Goal: Information Seeking & Learning: Learn about a topic

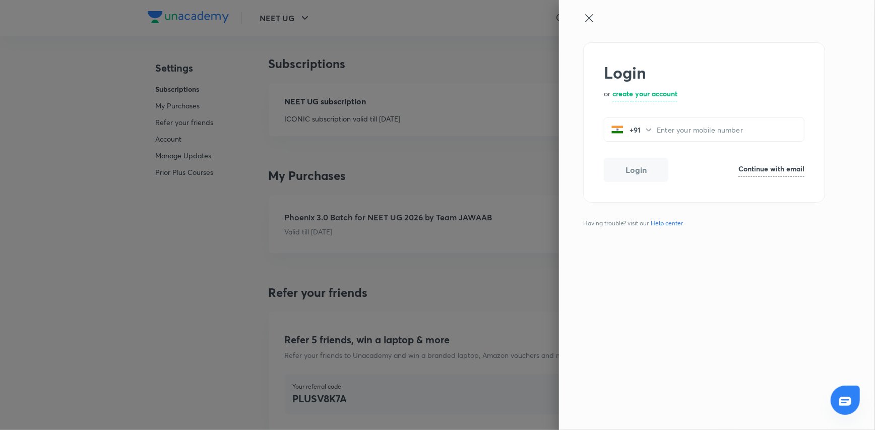
click at [594, 11] on div "Login or create your account +91 ​ Login Continue with email Having trouble? vi…" at bounding box center [717, 215] width 316 height 430
click at [594, 13] on icon at bounding box center [589, 18] width 12 height 12
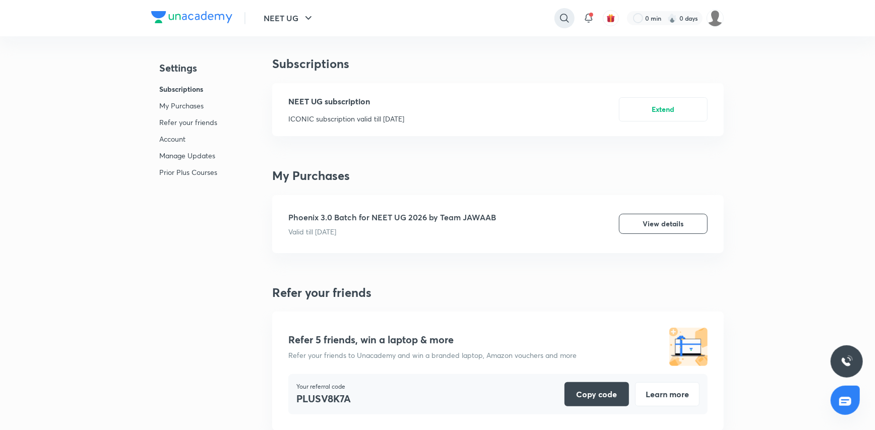
click at [565, 21] on icon at bounding box center [565, 18] width 12 height 12
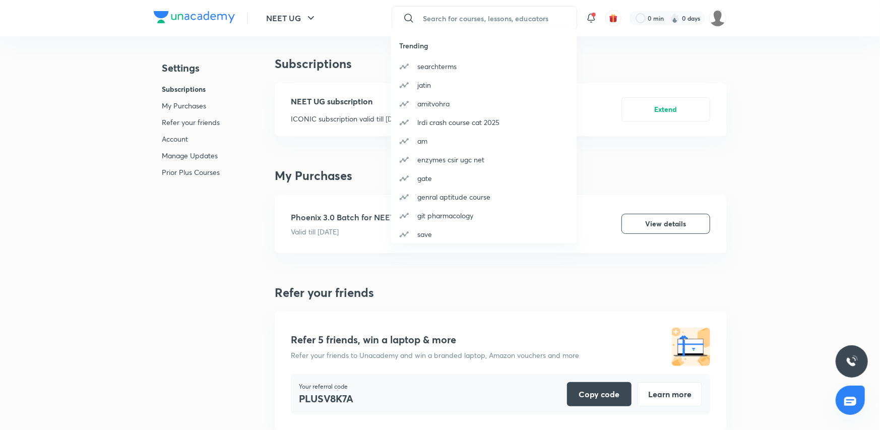
click at [458, 16] on div "Trending searchterms [PERSON_NAME] amitvohra lrdi crash course cat 2025 am enzy…" at bounding box center [440, 215] width 880 height 430
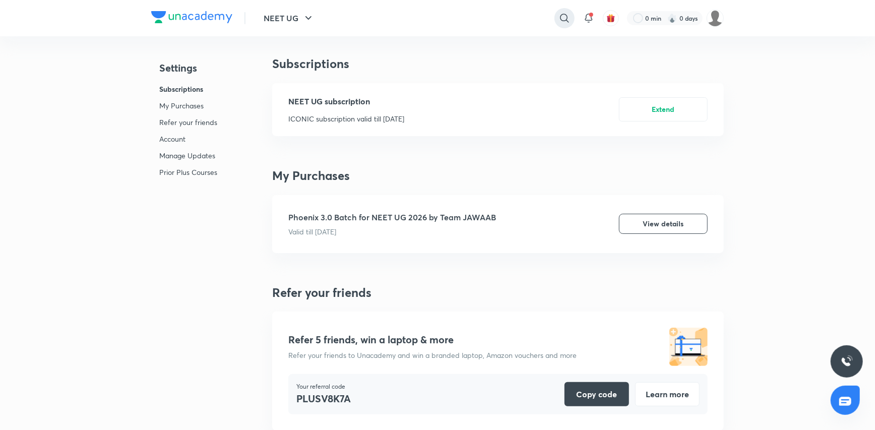
click at [562, 21] on icon at bounding box center [565, 18] width 12 height 12
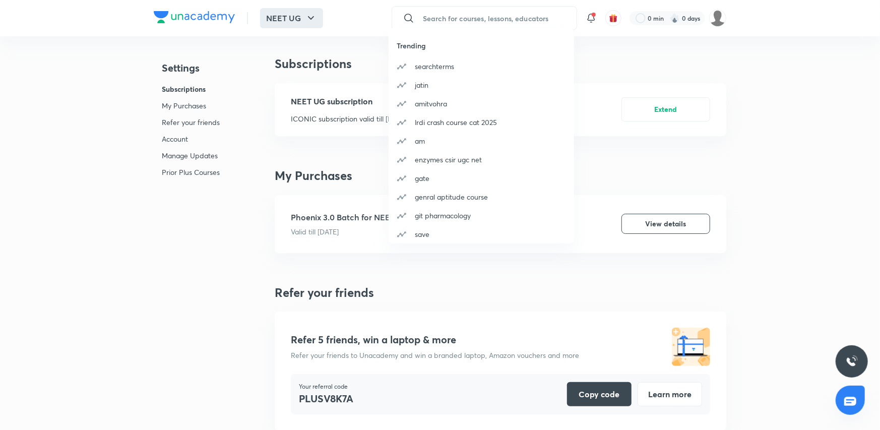
click at [294, 22] on div "Trending searchterms [PERSON_NAME] amitvohra lrdi crash course cat 2025 am enzy…" at bounding box center [440, 215] width 880 height 430
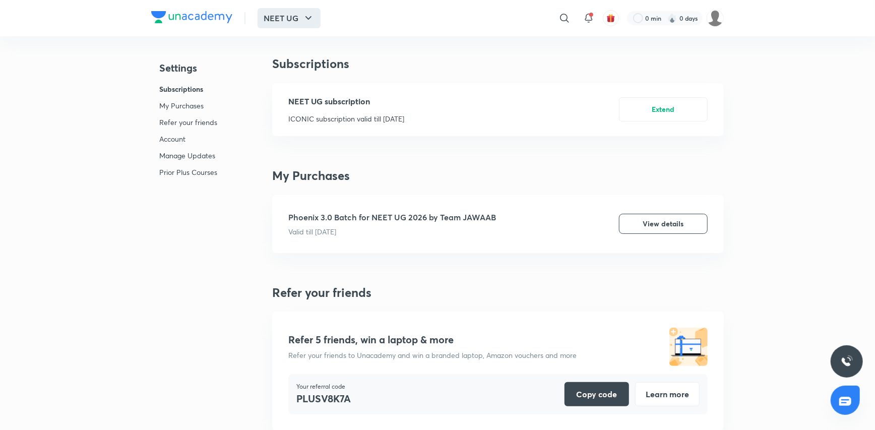
click at [295, 22] on button "NEET UG" at bounding box center [289, 18] width 63 height 20
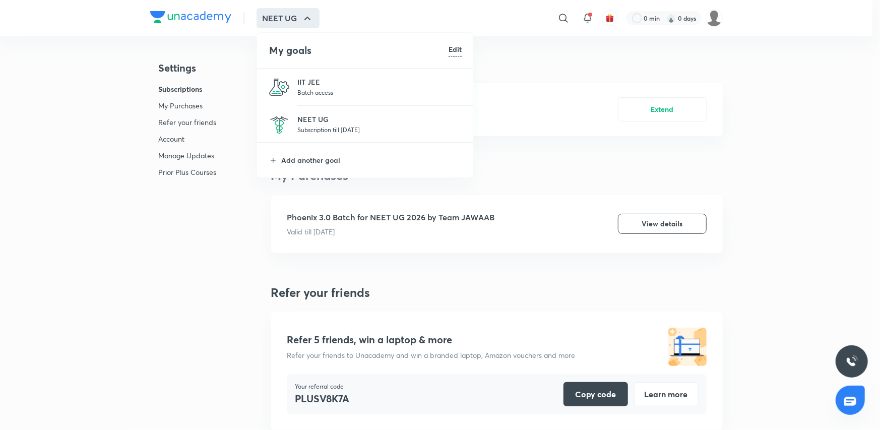
click at [313, 128] on p "Subscription till [DATE]" at bounding box center [379, 130] width 164 height 10
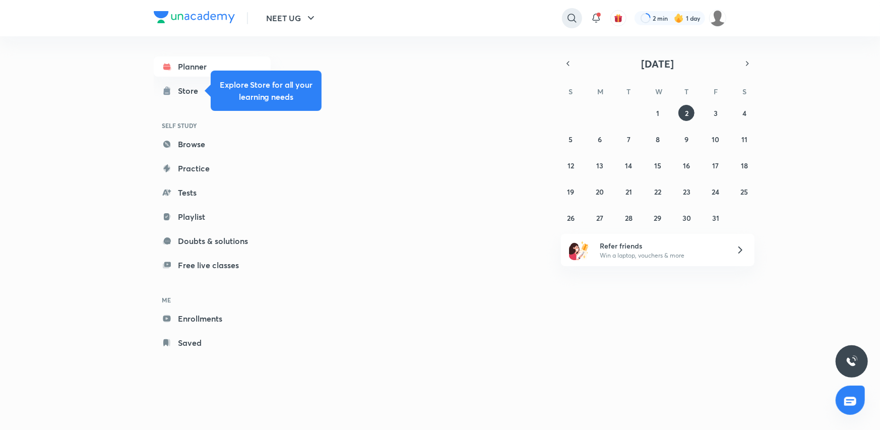
click at [566, 16] on icon at bounding box center [572, 18] width 12 height 12
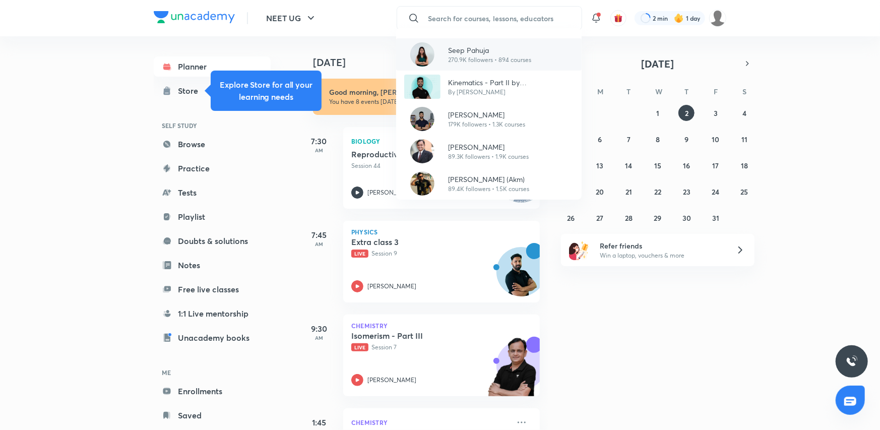
click at [453, 54] on p "Seep Pahuja" at bounding box center [490, 50] width 83 height 11
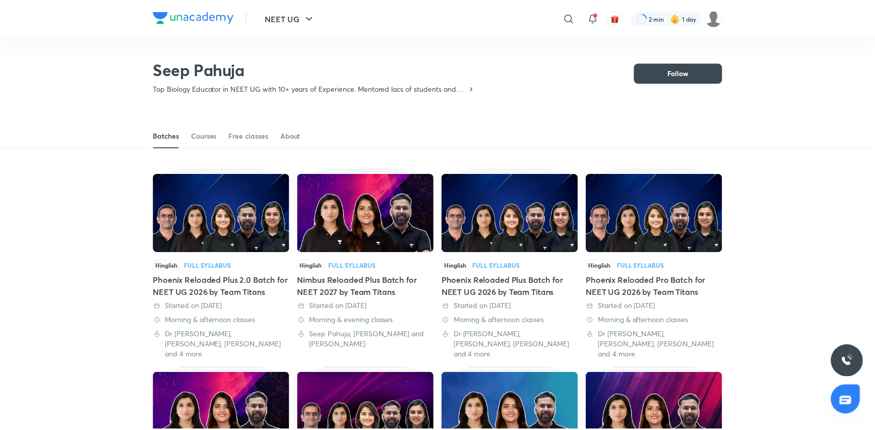
scroll to position [44, 0]
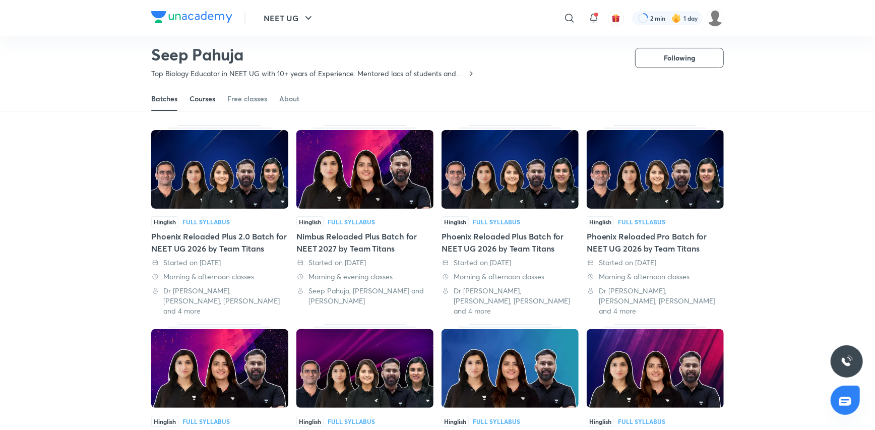
click at [195, 100] on div "Courses" at bounding box center [203, 99] width 26 height 10
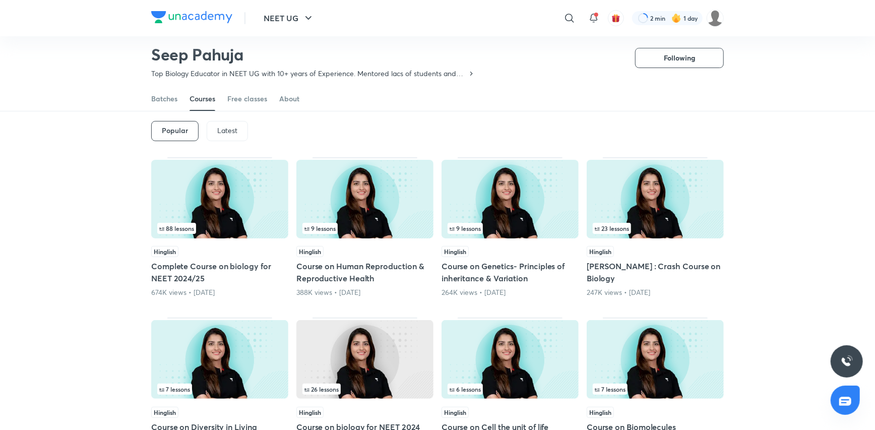
click at [223, 134] on div "Latest" at bounding box center [227, 131] width 41 height 20
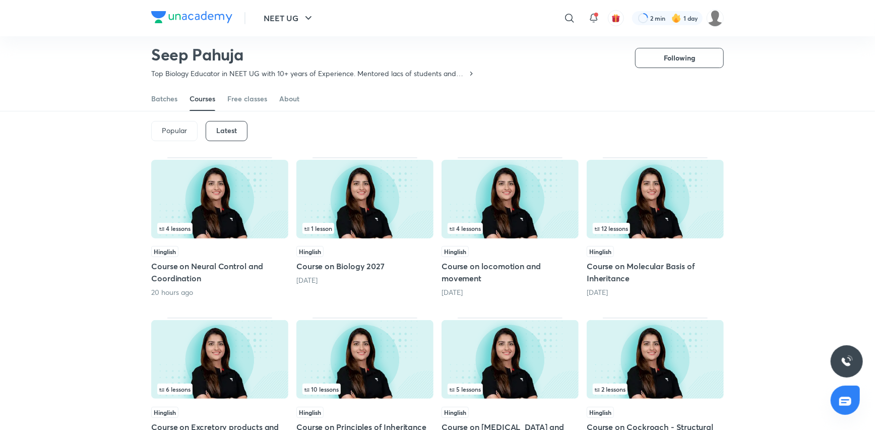
click at [514, 214] on img at bounding box center [510, 199] width 137 height 79
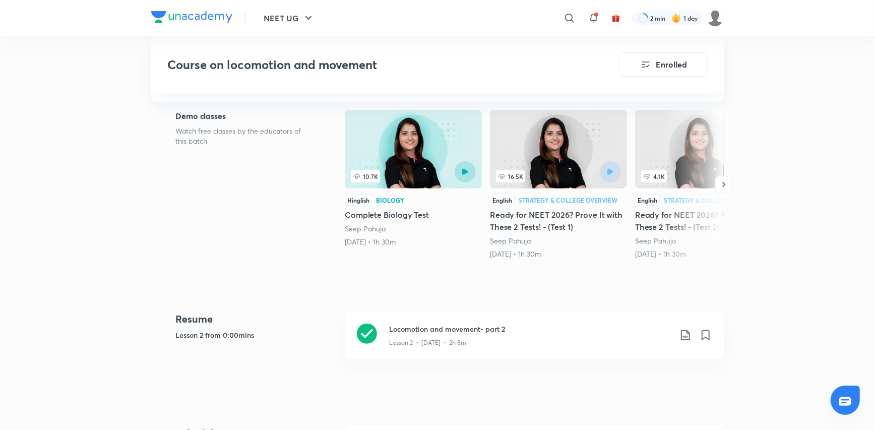
scroll to position [504, 0]
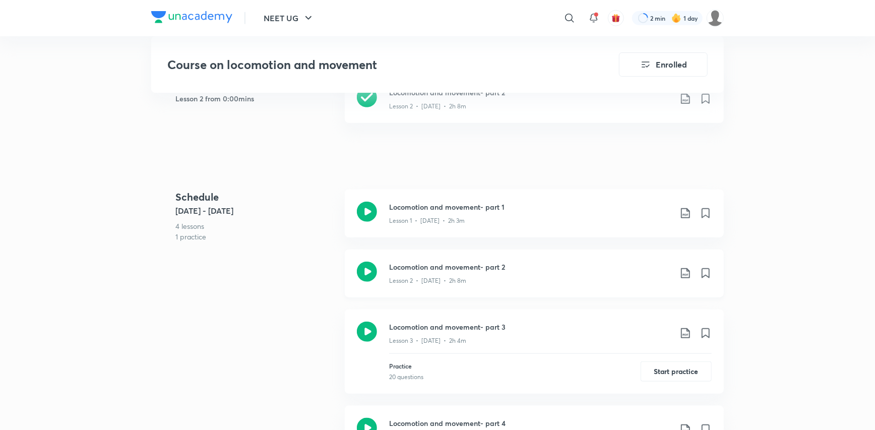
click at [687, 275] on icon at bounding box center [686, 273] width 12 height 12
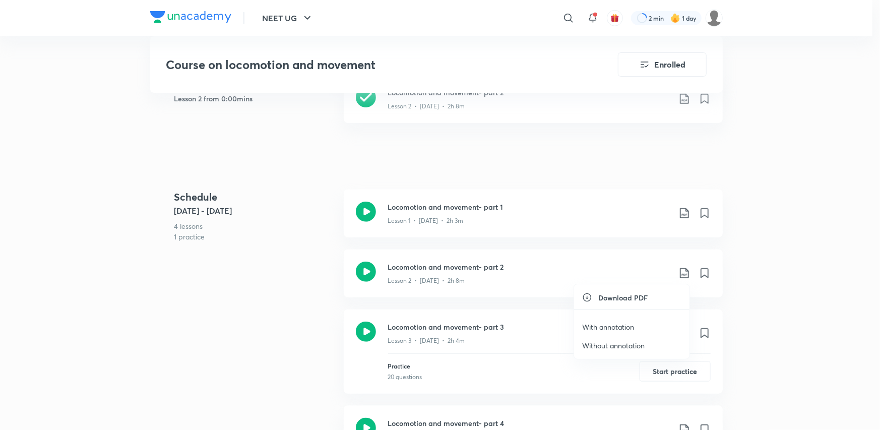
click at [615, 347] on p "Without annotation" at bounding box center [613, 345] width 63 height 11
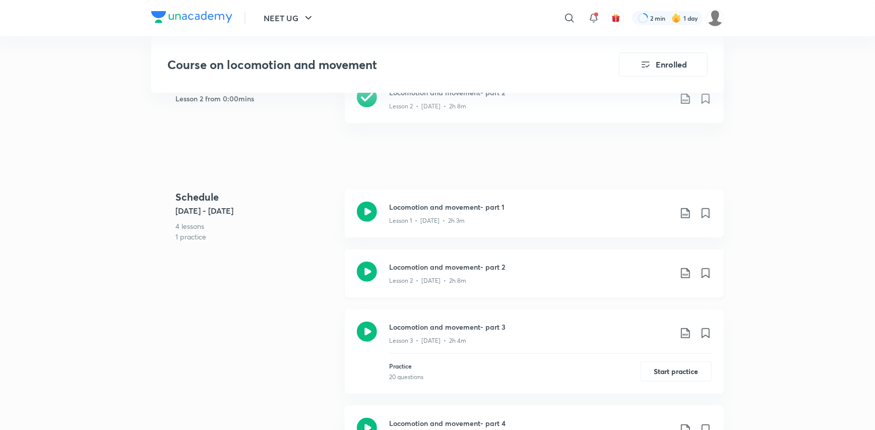
click at [686, 267] on icon at bounding box center [686, 273] width 12 height 12
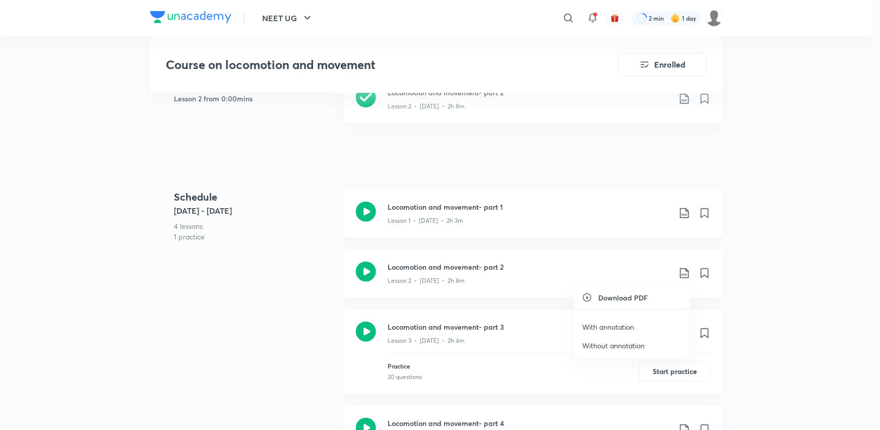
click at [619, 329] on p "With annotation" at bounding box center [608, 327] width 52 height 11
